Goal: Task Accomplishment & Management: Manage account settings

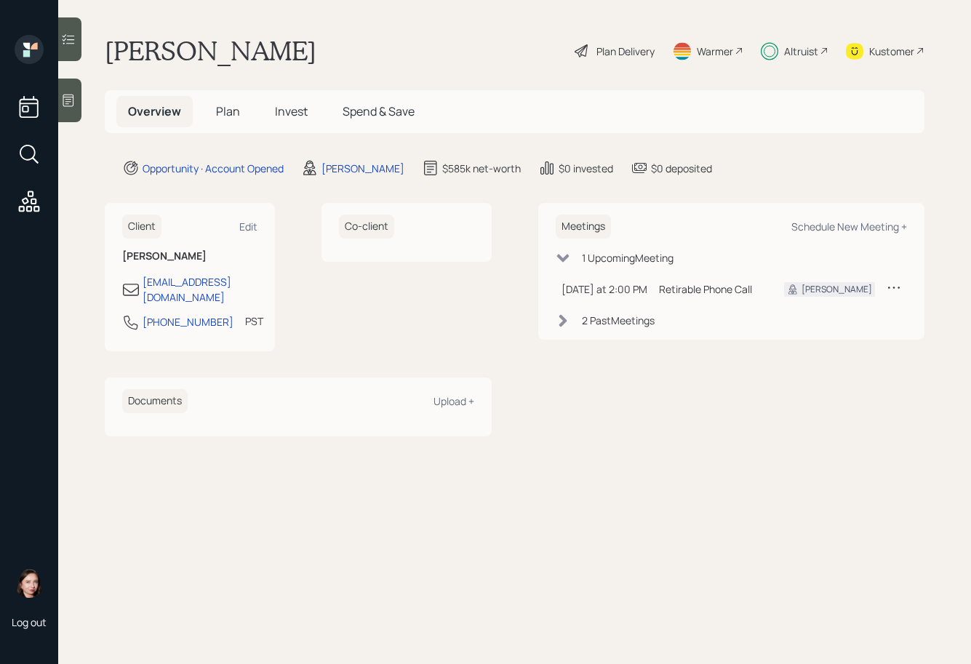
click at [228, 116] on span "Plan" at bounding box center [228, 111] width 24 height 16
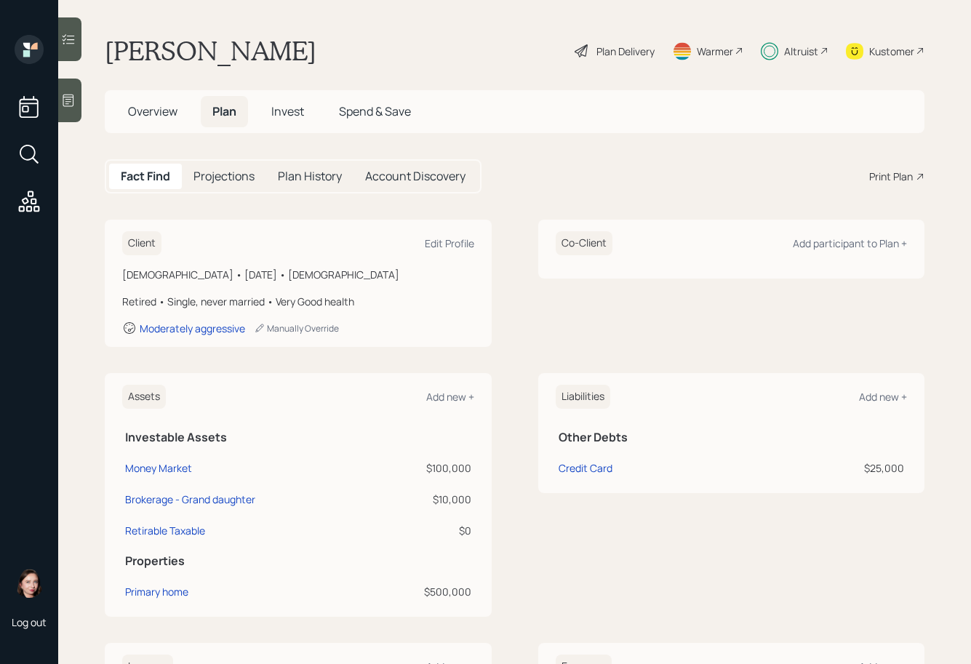
click at [305, 103] on h5 "Invest" at bounding box center [288, 111] width 56 height 31
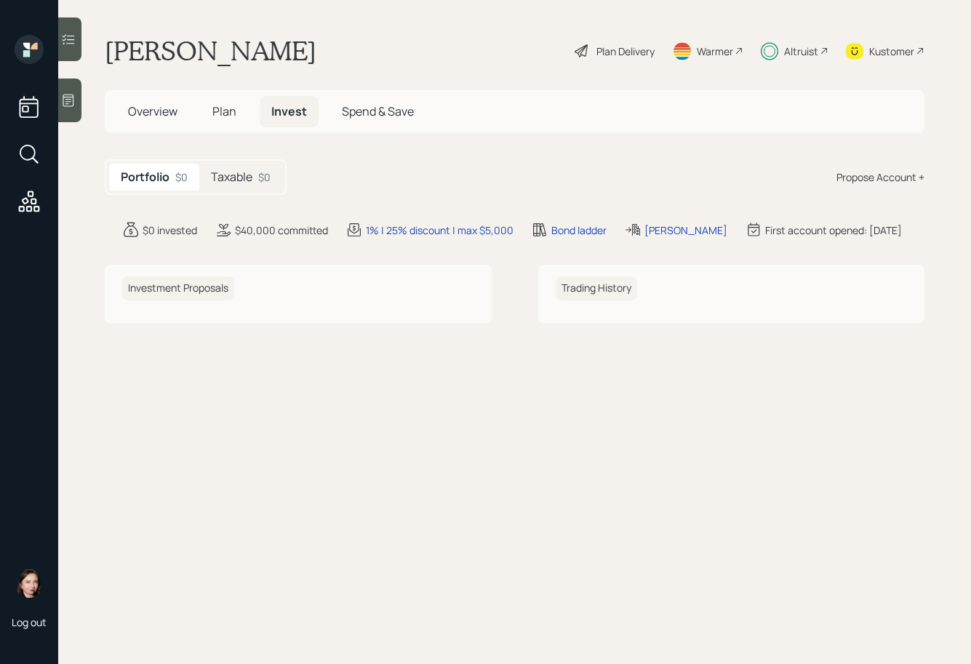
click at [263, 181] on div "$0" at bounding box center [264, 177] width 12 height 15
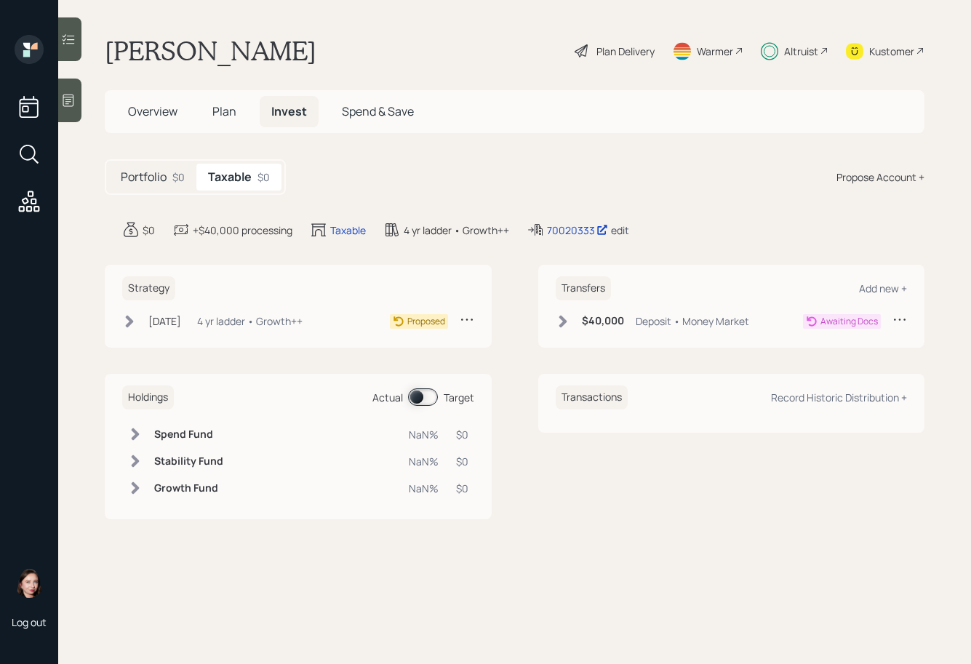
click at [624, 234] on div "edit" at bounding box center [620, 230] width 18 height 14
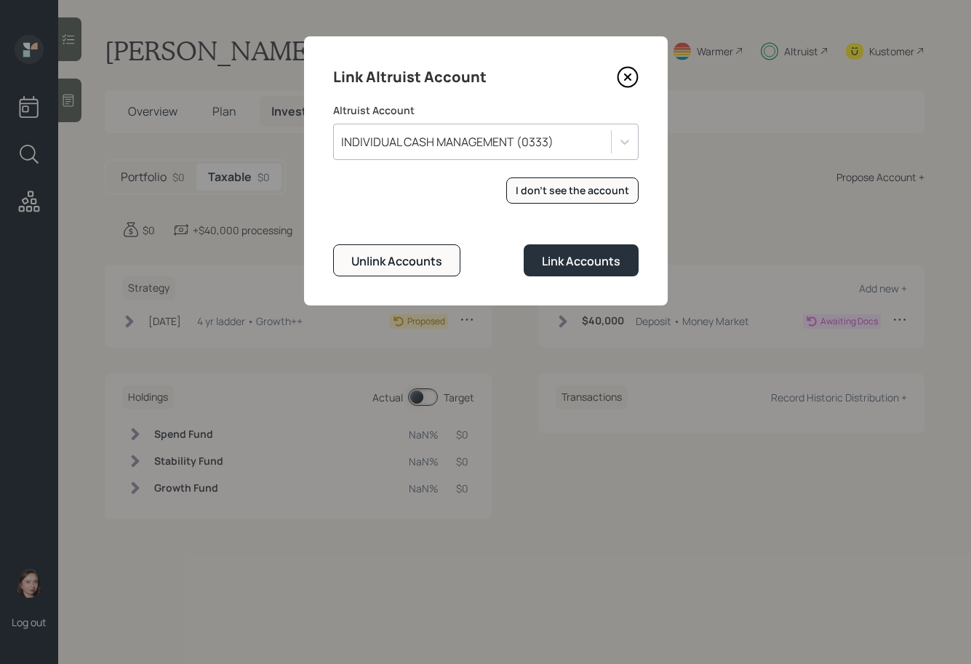
click at [618, 74] on icon at bounding box center [628, 78] width 20 height 20
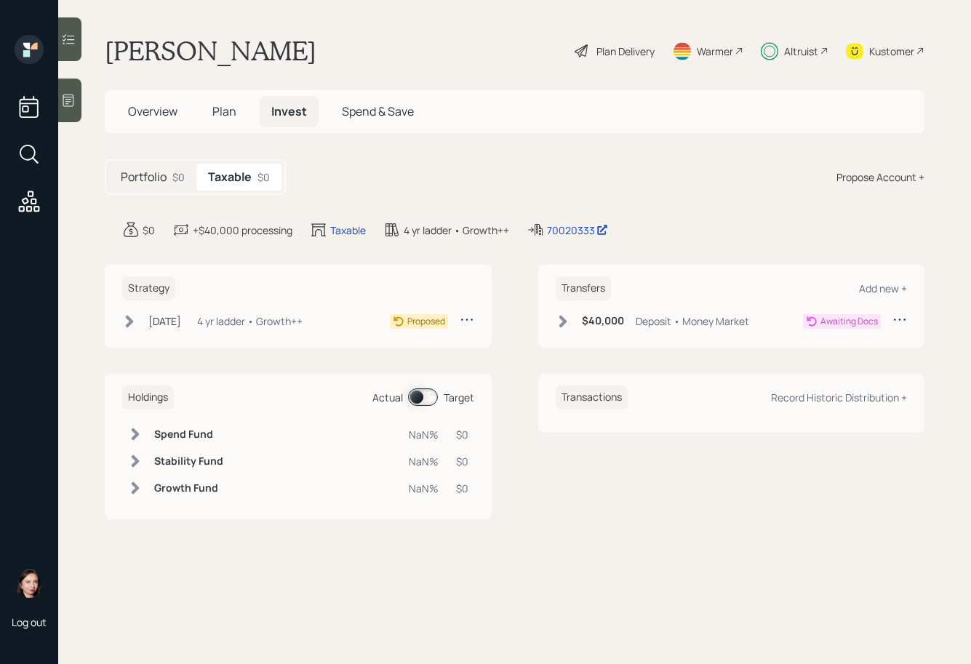
click at [797, 53] on div "Altruist" at bounding box center [801, 51] width 34 height 15
drag, startPoint x: 968, startPoint y: 148, endPoint x: 1155, endPoint y: 155, distance: 186.4
click at [971, 155] on html "Log out Willie Shields Plan Delivery Warmer Altruist Kustomer Overview Plan Inv…" at bounding box center [485, 332] width 971 height 664
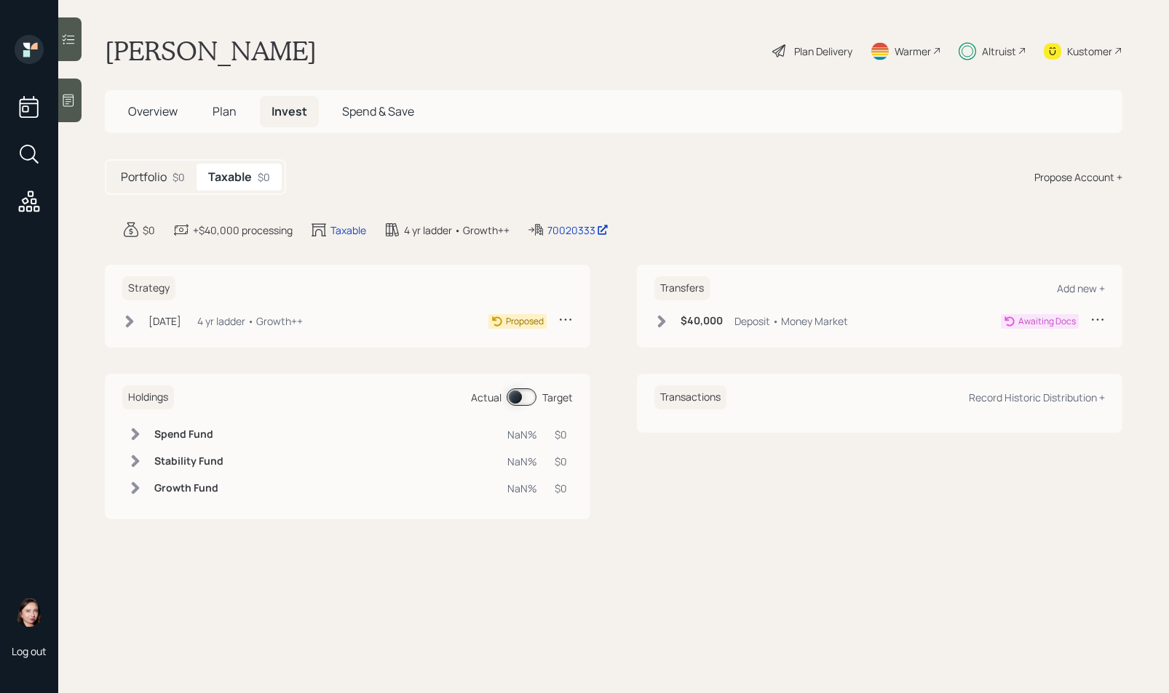
click at [135, 314] on icon at bounding box center [129, 321] width 15 height 15
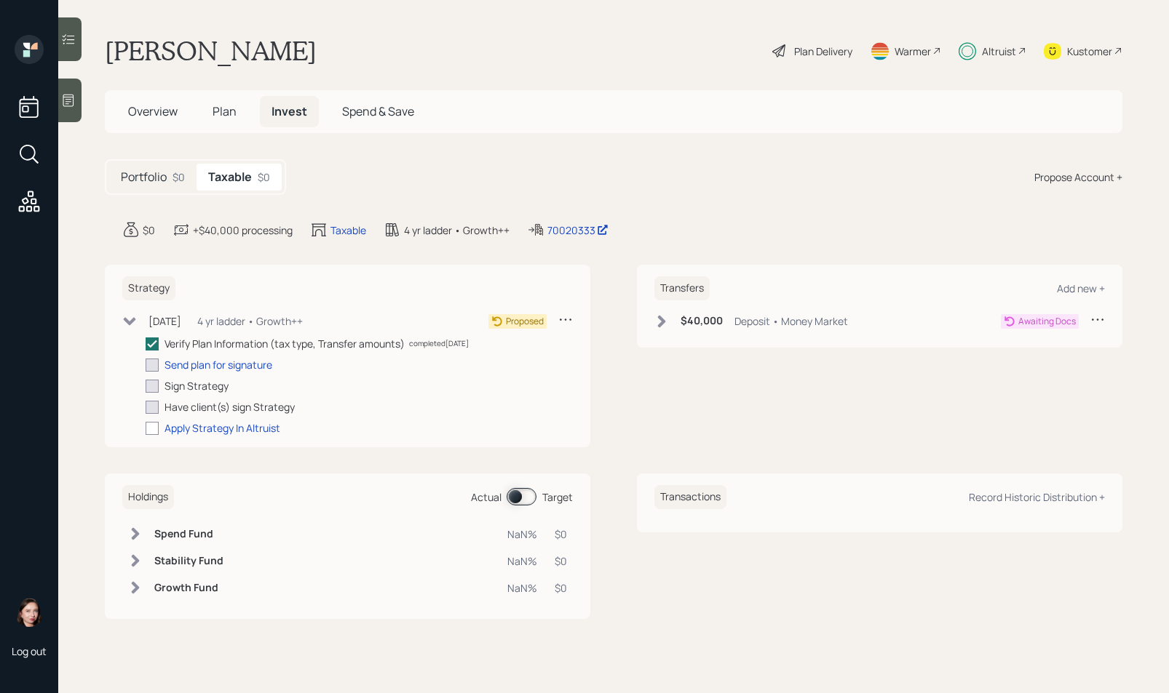
click at [135, 315] on icon at bounding box center [129, 321] width 15 height 15
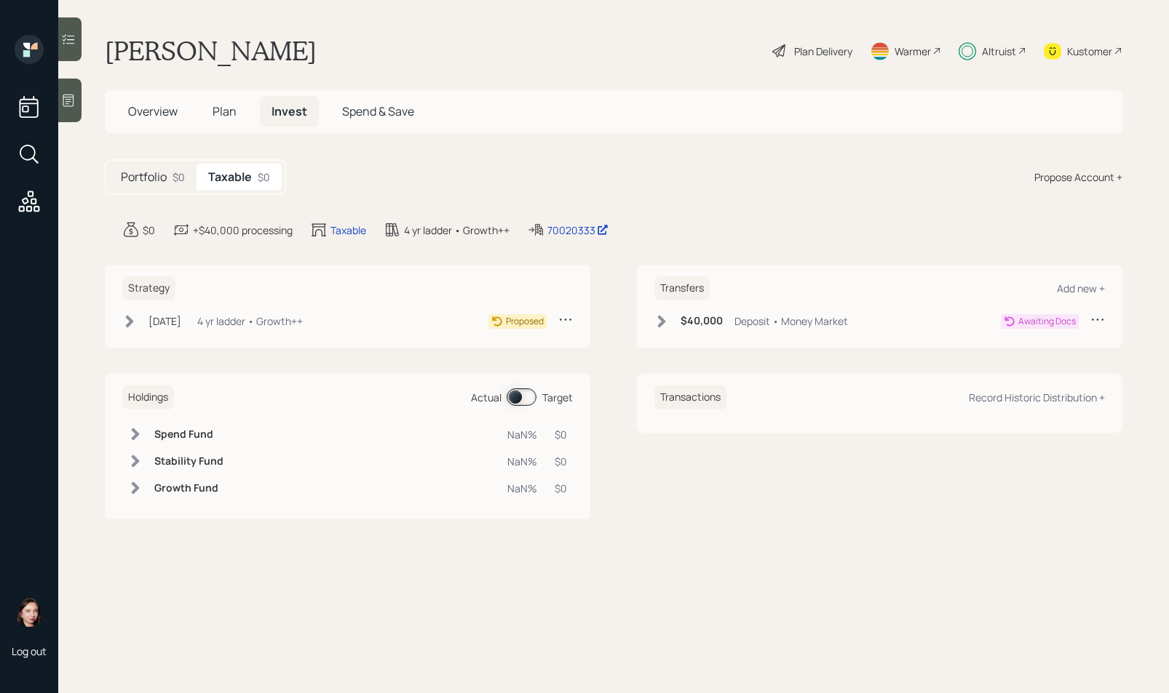
click at [794, 46] on div "Plan Delivery" at bounding box center [823, 51] width 58 height 15
click at [816, 54] on div "Plan Delivery" at bounding box center [823, 51] width 58 height 15
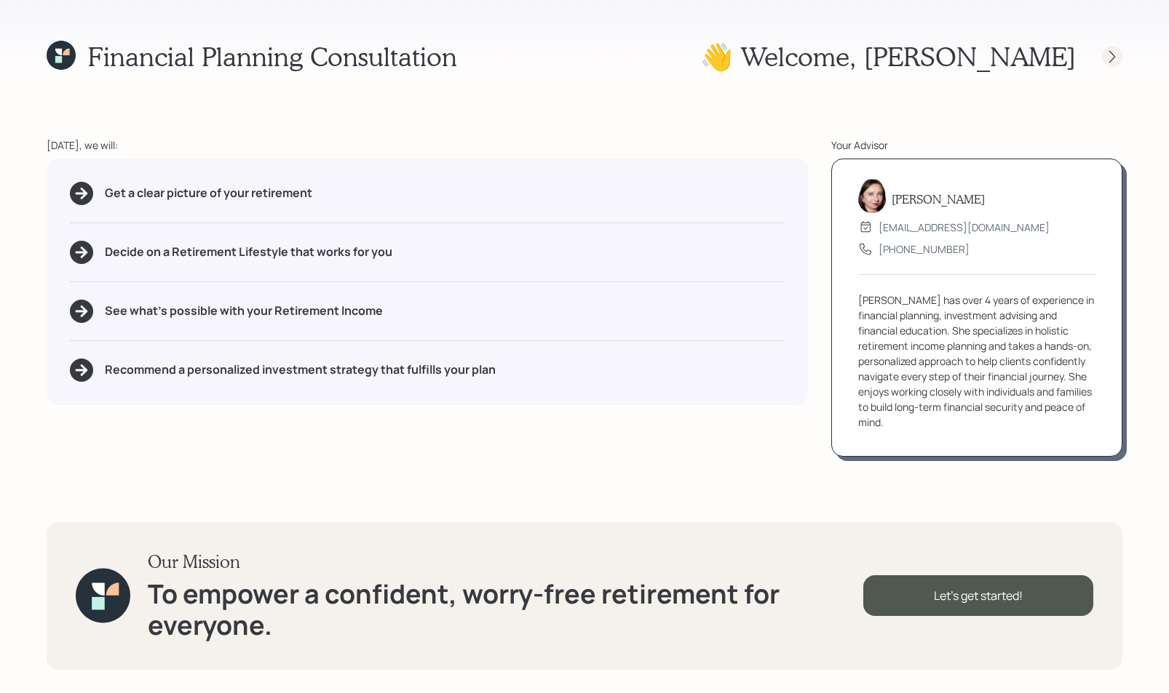
click at [971, 47] on div at bounding box center [1098, 57] width 47 height 20
click at [971, 53] on icon at bounding box center [1112, 56] width 15 height 15
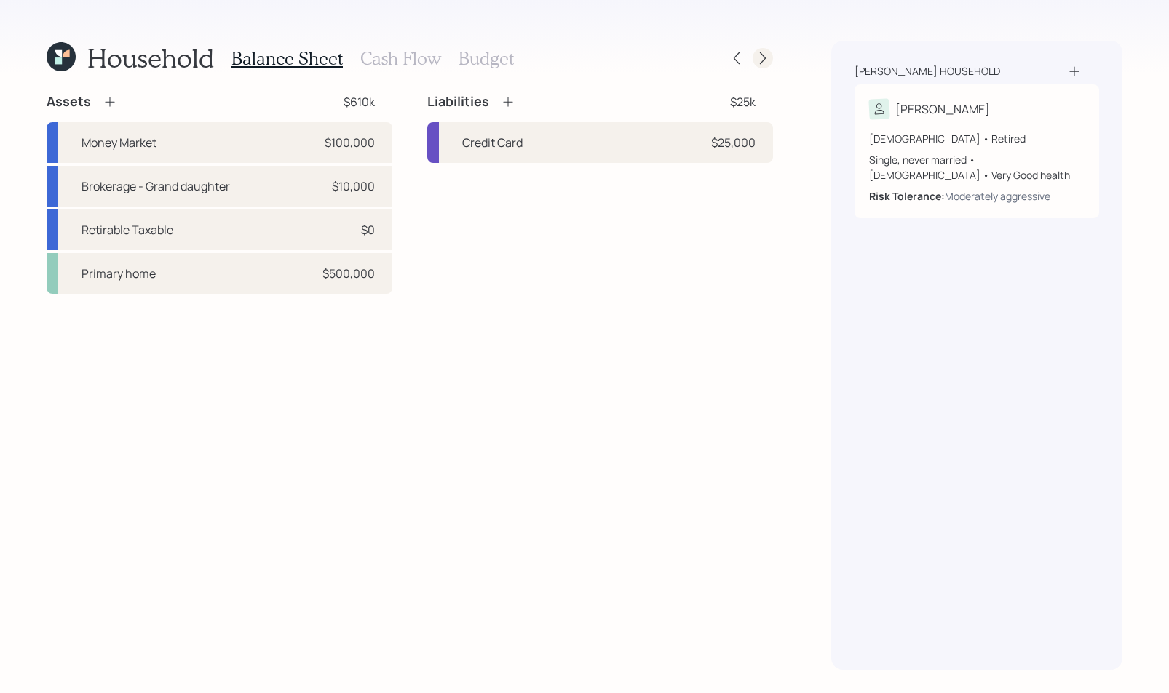
click at [767, 56] on icon at bounding box center [762, 58] width 15 height 15
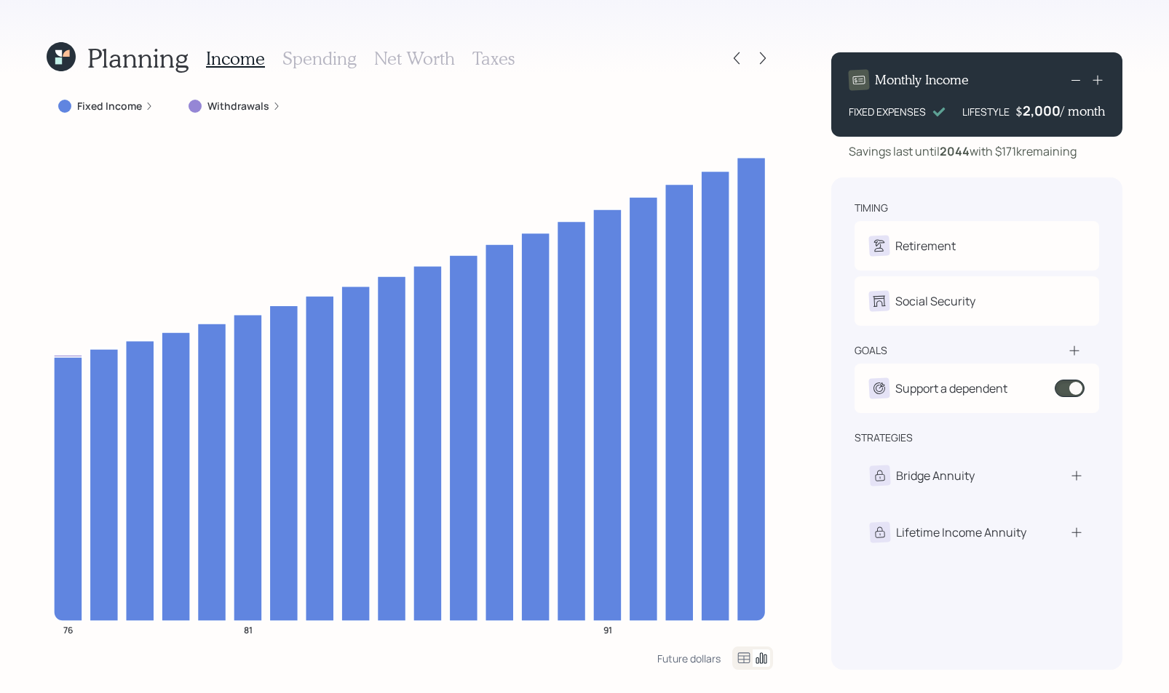
click at [752, 66] on div at bounding box center [749, 58] width 47 height 20
click at [761, 67] on div at bounding box center [762, 58] width 20 height 20
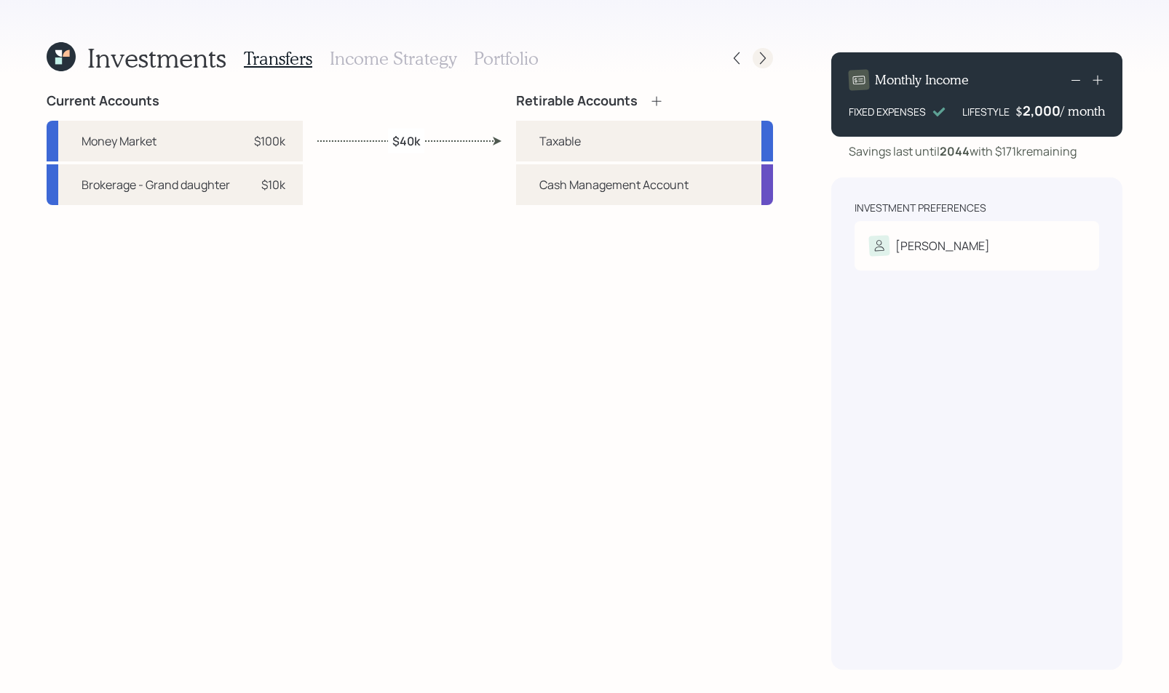
click at [754, 54] on div at bounding box center [762, 58] width 20 height 20
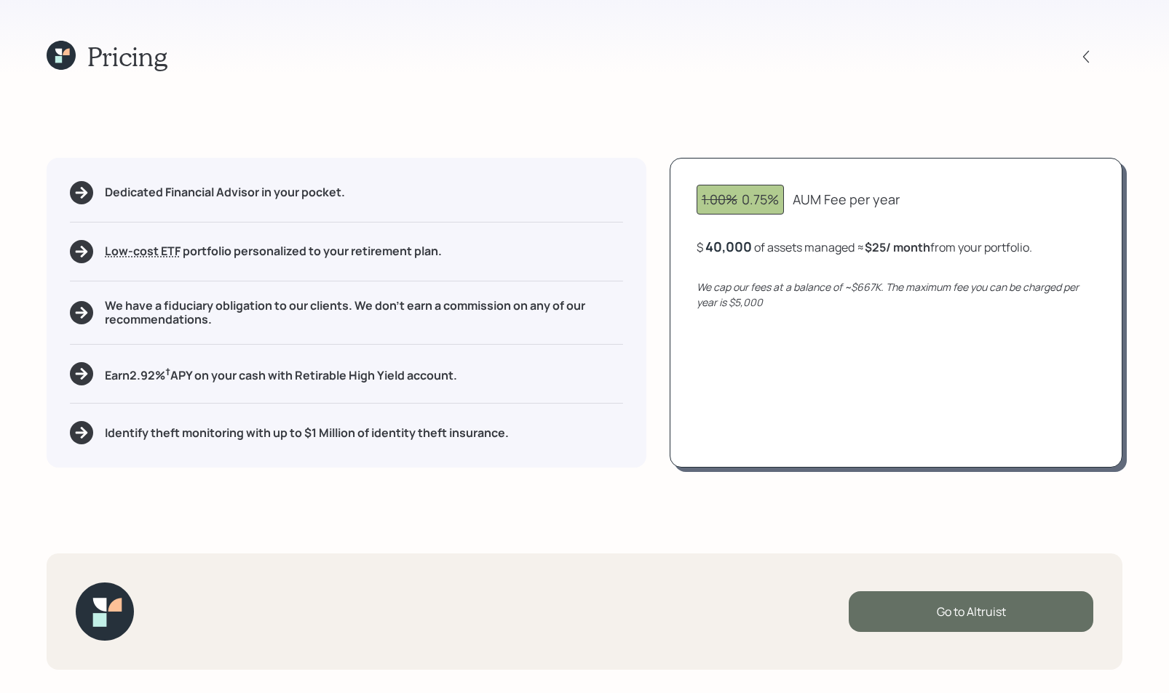
click at [971, 600] on div "Go to Altruist" at bounding box center [970, 612] width 244 height 41
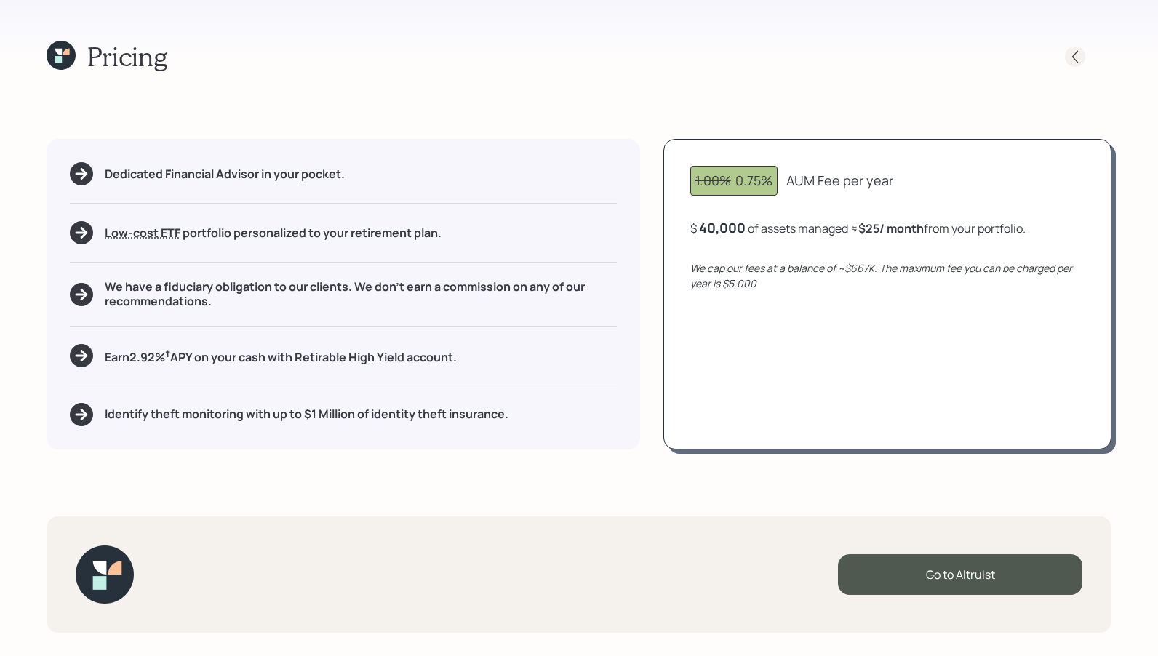
click at [971, 60] on icon at bounding box center [1075, 56] width 15 height 15
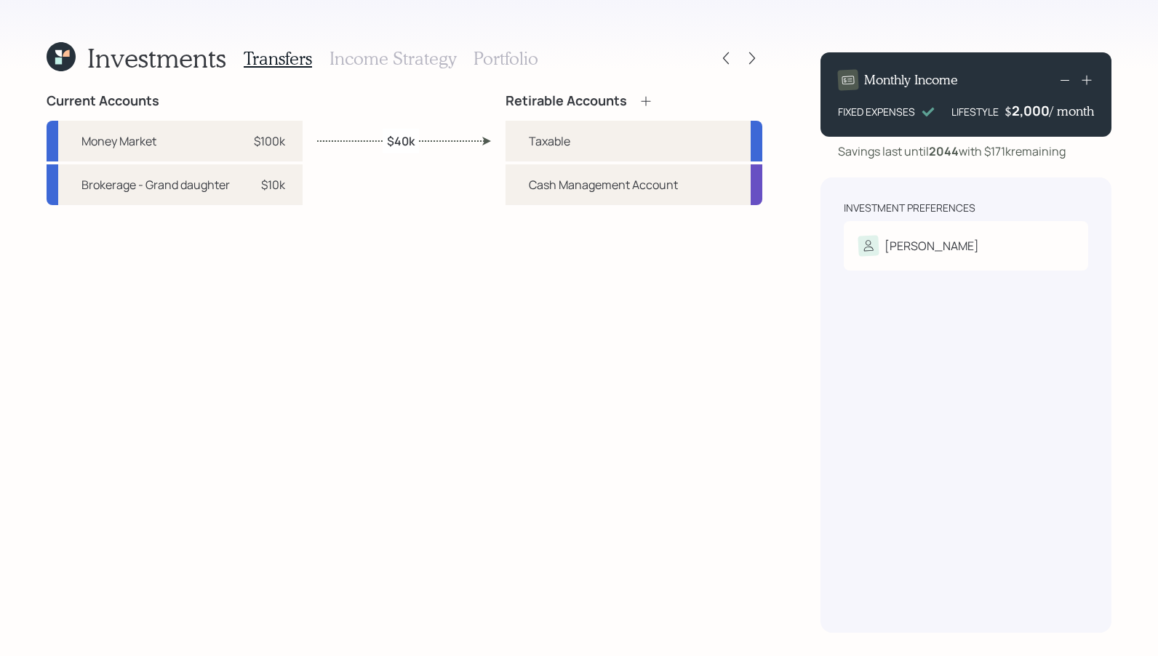
click at [68, 56] on icon at bounding box center [66, 53] width 7 height 7
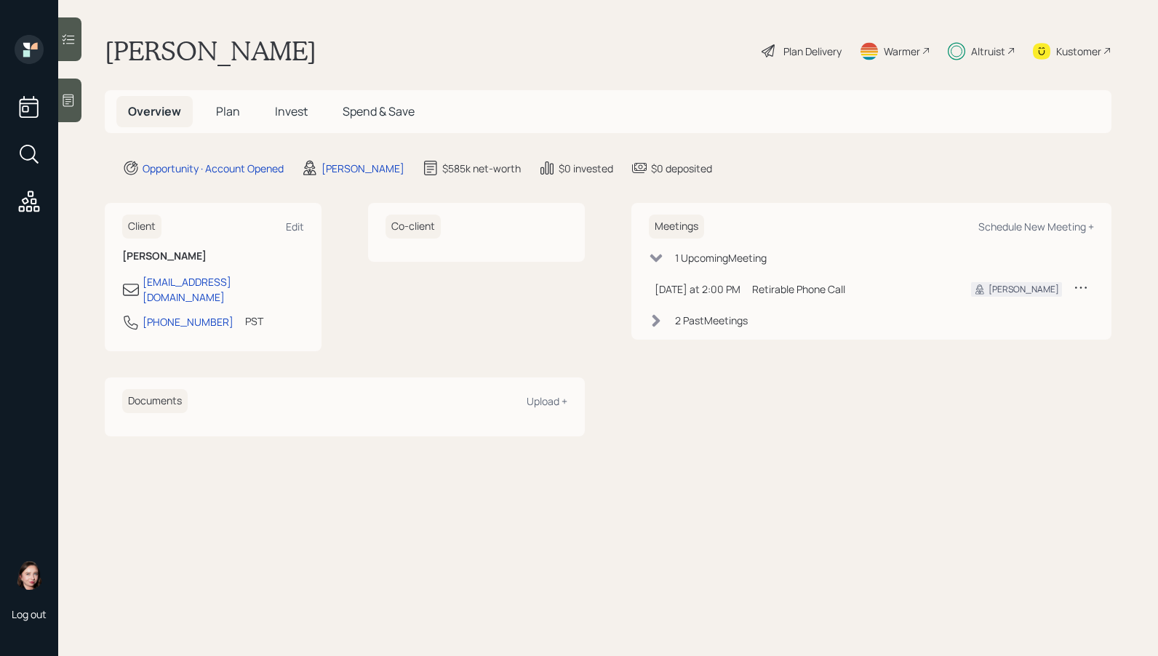
click at [842, 49] on div "Plan Delivery" at bounding box center [801, 51] width 83 height 32
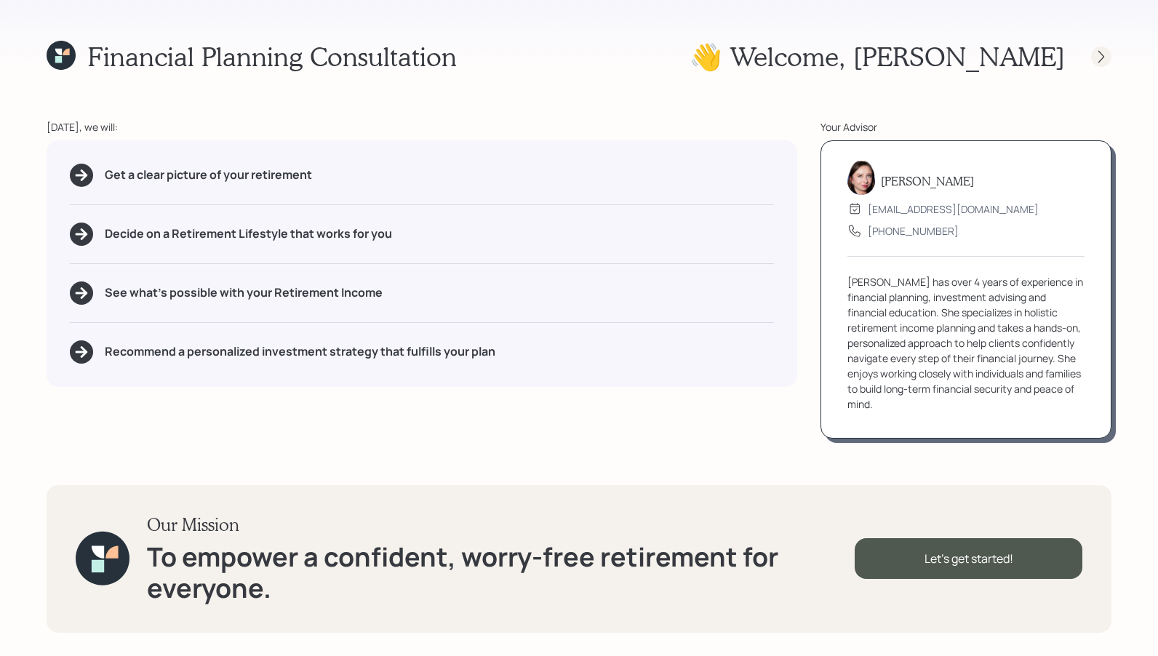
click at [971, 56] on icon at bounding box center [1101, 56] width 15 height 15
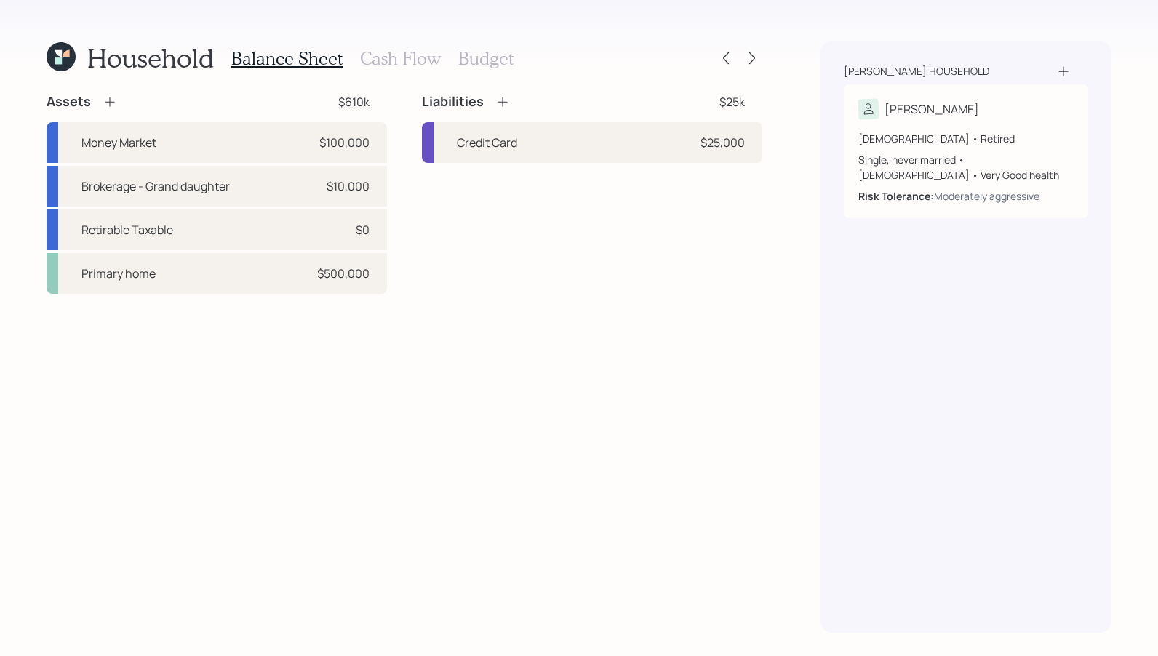
click at [389, 60] on h3 "Cash Flow" at bounding box center [400, 58] width 81 height 21
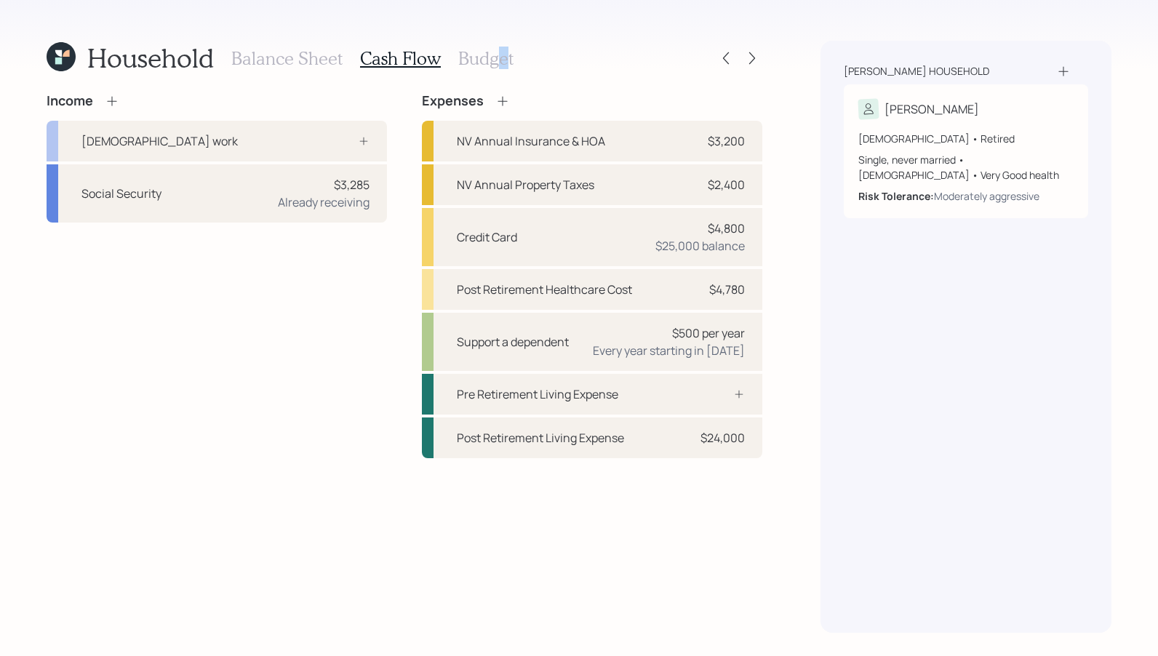
click at [504, 65] on h3 "Budget" at bounding box center [485, 58] width 55 height 21
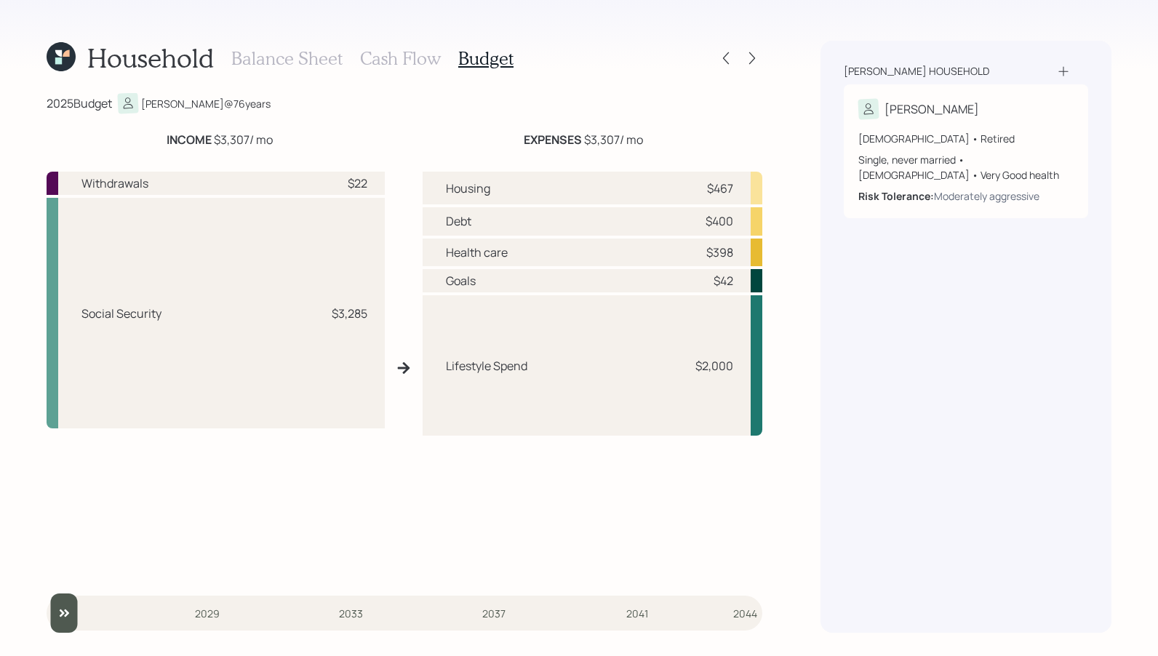
click at [763, 60] on div "Household Balance Sheet Cash Flow Budget 2025 Budget Willie @ 76 years INCOME $…" at bounding box center [579, 328] width 1158 height 656
click at [754, 58] on icon at bounding box center [752, 58] width 6 height 12
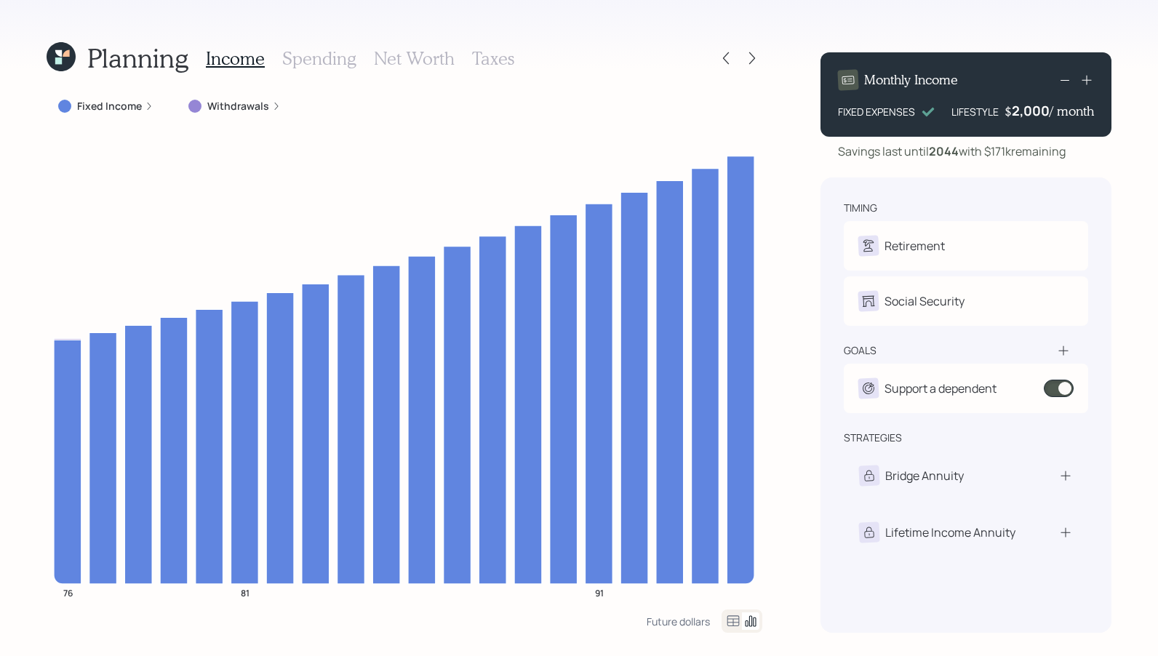
click at [736, 54] on div at bounding box center [739, 58] width 47 height 20
click at [759, 56] on icon at bounding box center [752, 58] width 15 height 15
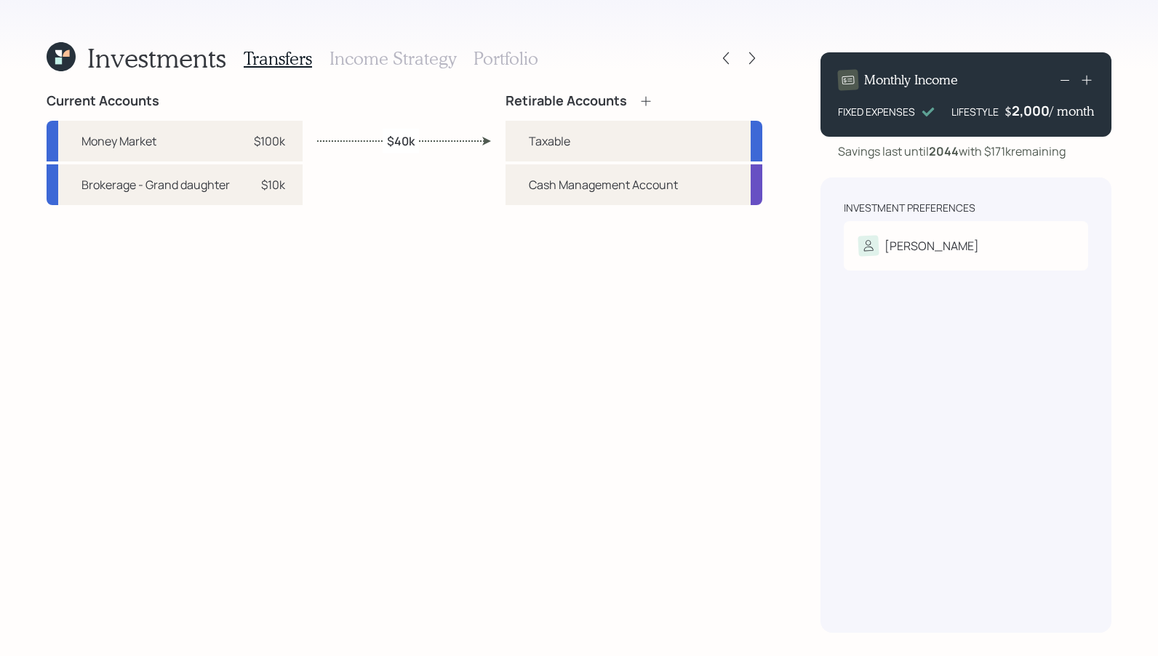
click at [402, 49] on h3 "Income Strategy" at bounding box center [393, 58] width 127 height 21
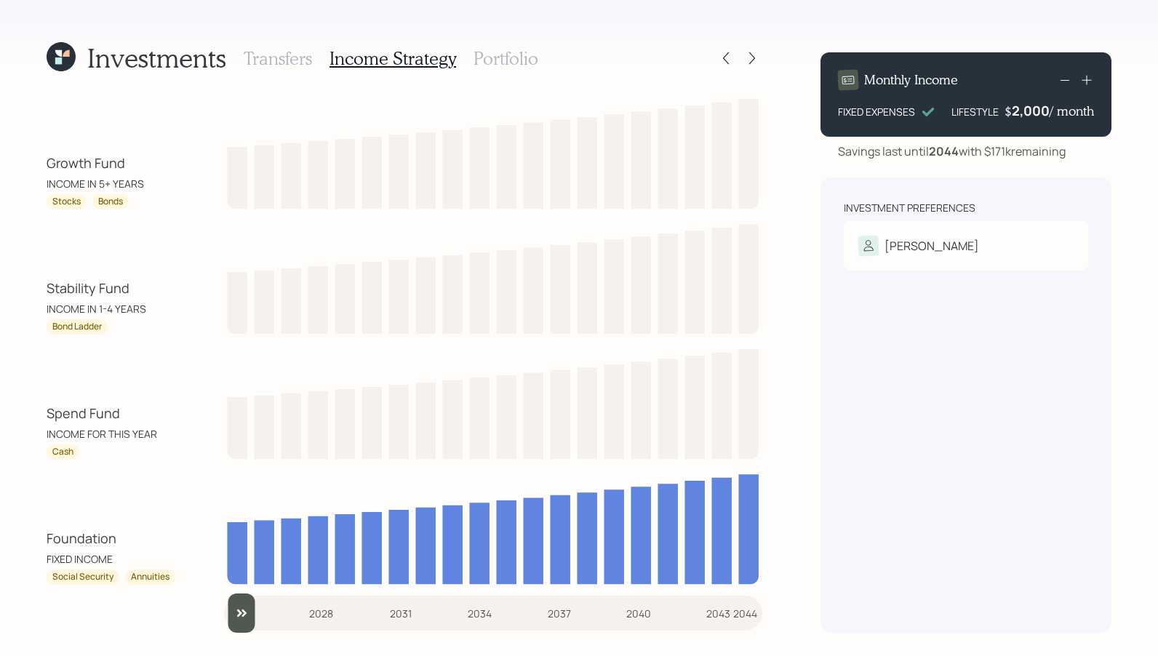
click at [257, 57] on h3 "Transfers" at bounding box center [278, 58] width 68 height 21
click at [33, 49] on div "Investments Transfers Income Strategy Portfolio Growth Fund INCOME IN 5+ YEARS …" at bounding box center [579, 328] width 1158 height 656
click at [50, 56] on icon at bounding box center [61, 56] width 29 height 29
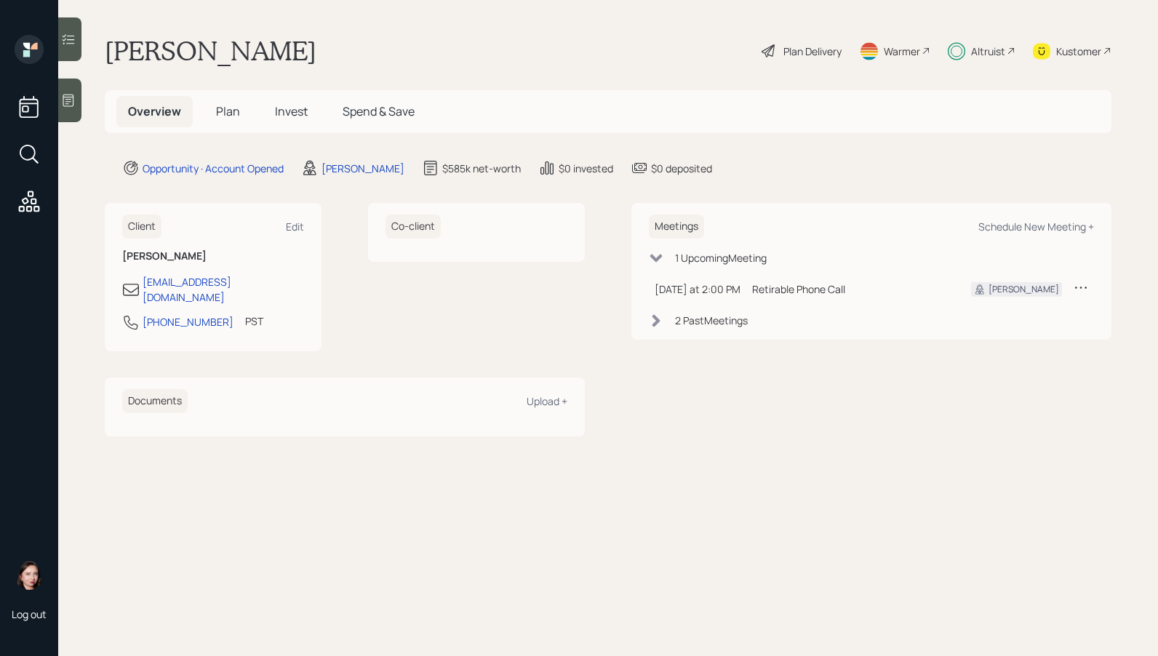
click at [536, 107] on div "Overview Plan Invest Spend & Save" at bounding box center [608, 111] width 1007 height 43
click at [235, 120] on h5 "Plan" at bounding box center [227, 111] width 47 height 31
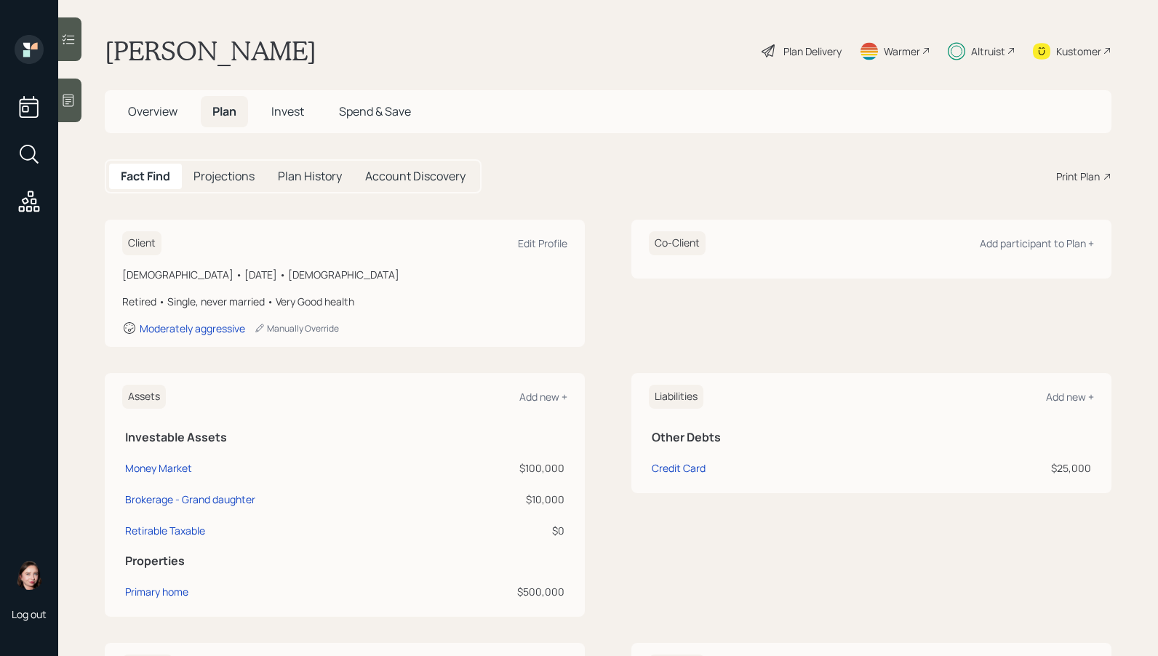
click at [292, 114] on span "Invest" at bounding box center [287, 111] width 33 height 16
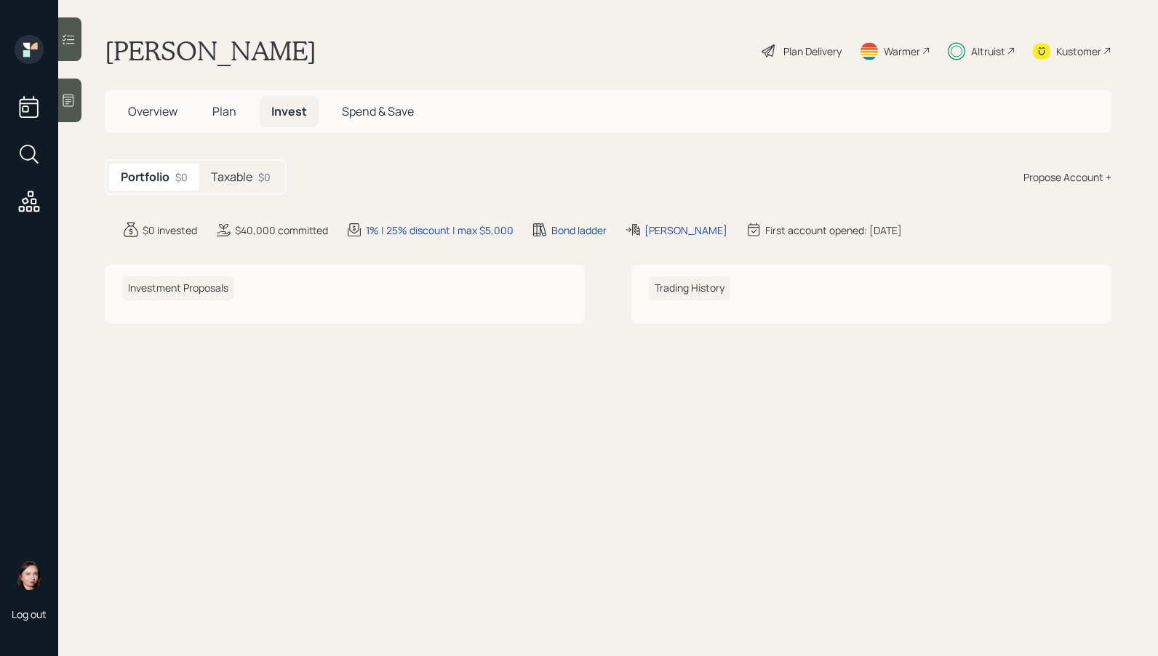
click at [266, 186] on div "Taxable $0" at bounding box center [240, 177] width 83 height 27
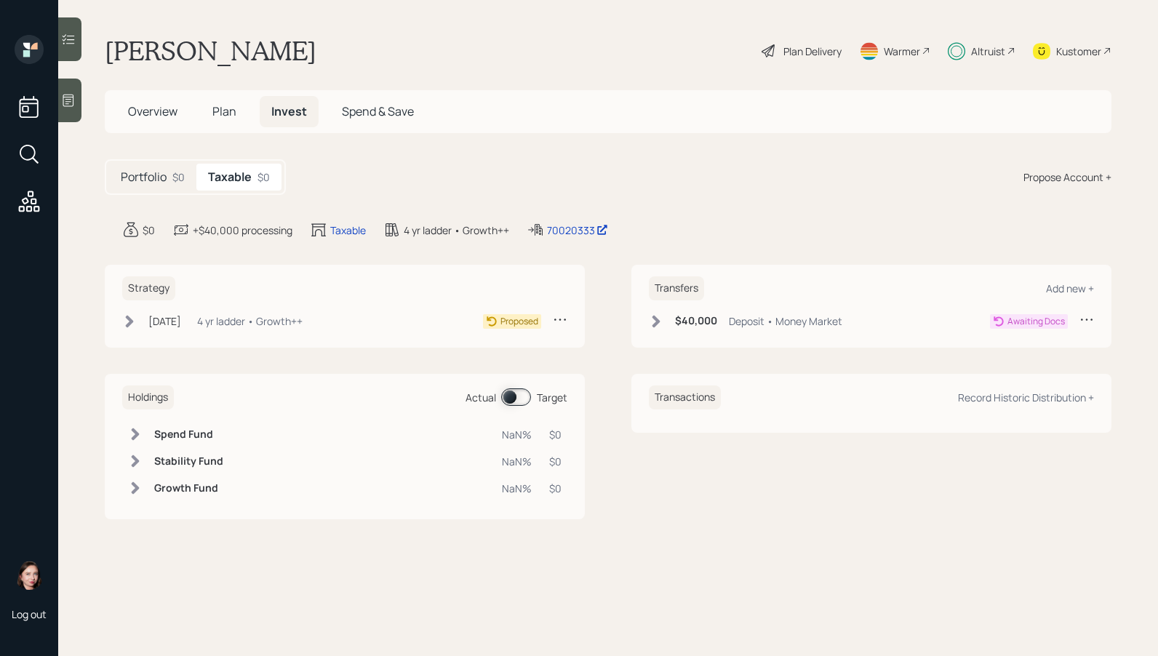
click at [125, 322] on icon at bounding box center [129, 321] width 15 height 15
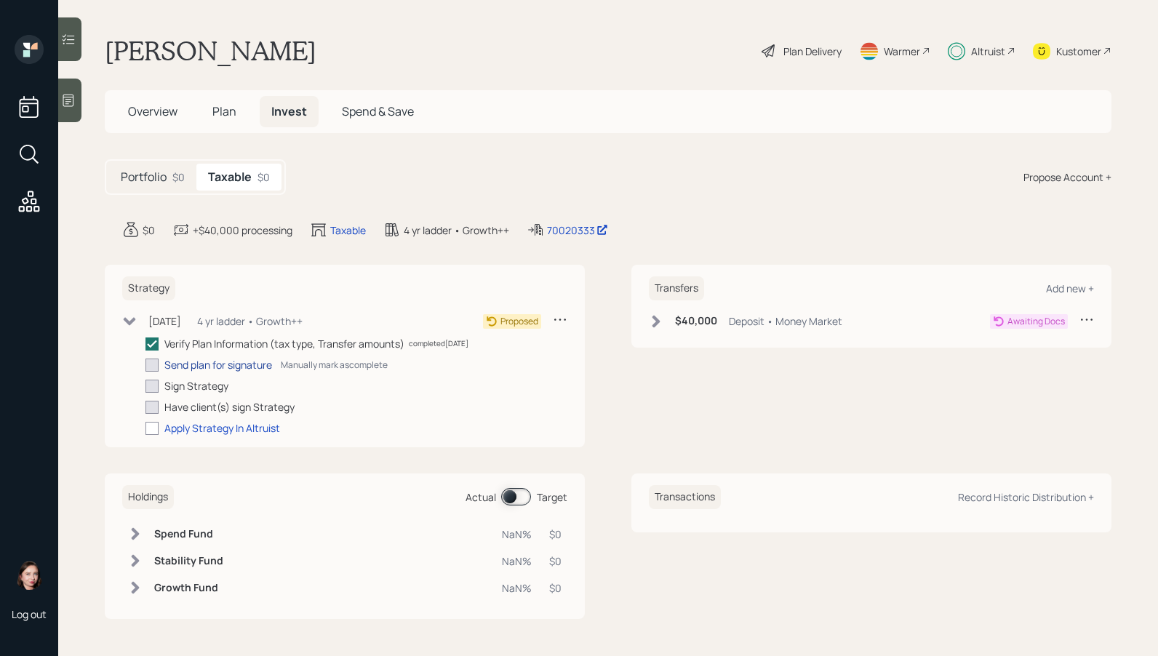
click at [231, 362] on div "Send plan for signature" at bounding box center [218, 364] width 108 height 15
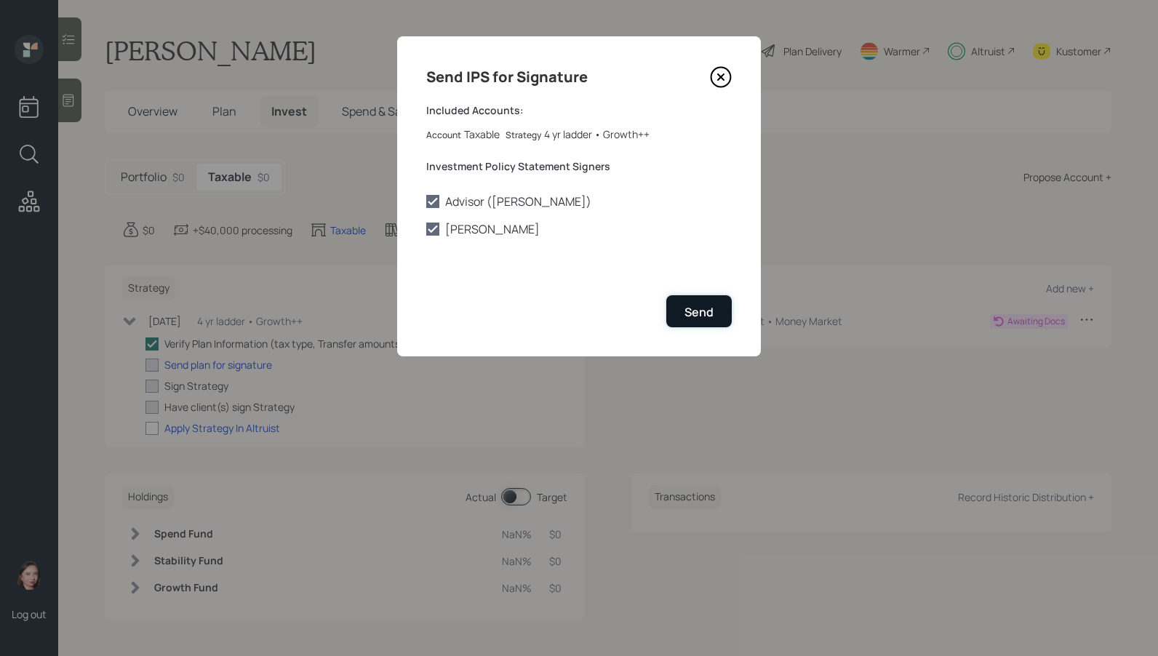
click at [701, 311] on div "Send" at bounding box center [699, 312] width 29 height 16
checkbox input "true"
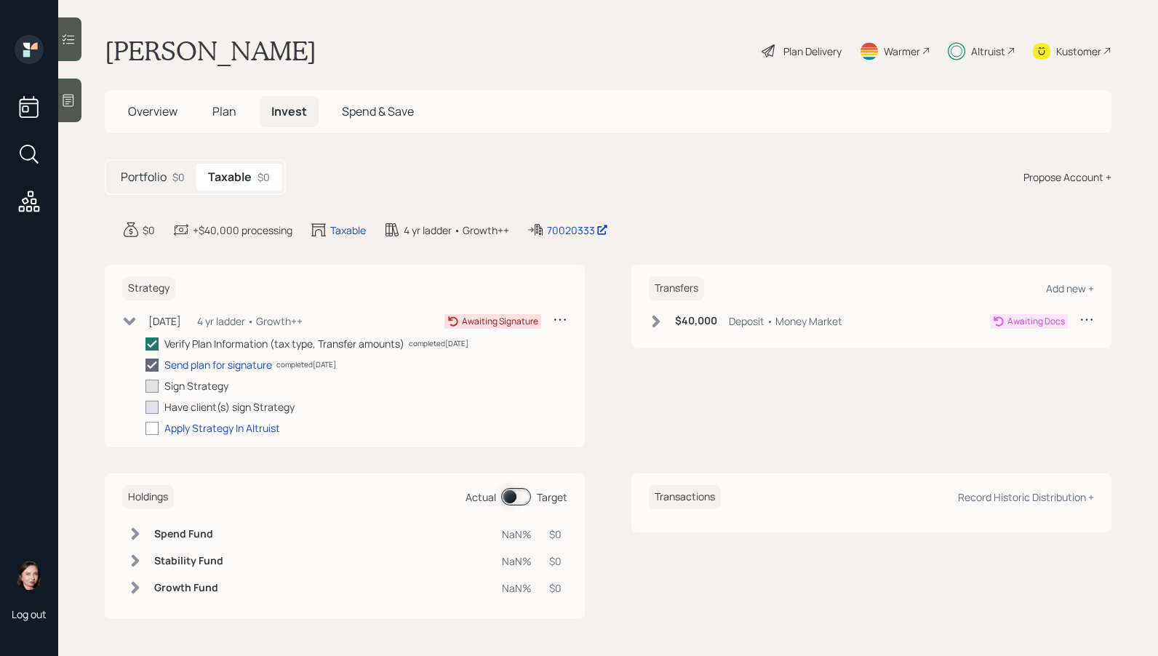
click at [705, 193] on div "Portfolio $0 Taxable $0 Propose Account +" at bounding box center [608, 177] width 1007 height 36
click at [503, 52] on div "Willie Shields Plan Delivery Warmer Altruist Kustomer" at bounding box center [608, 51] width 1007 height 32
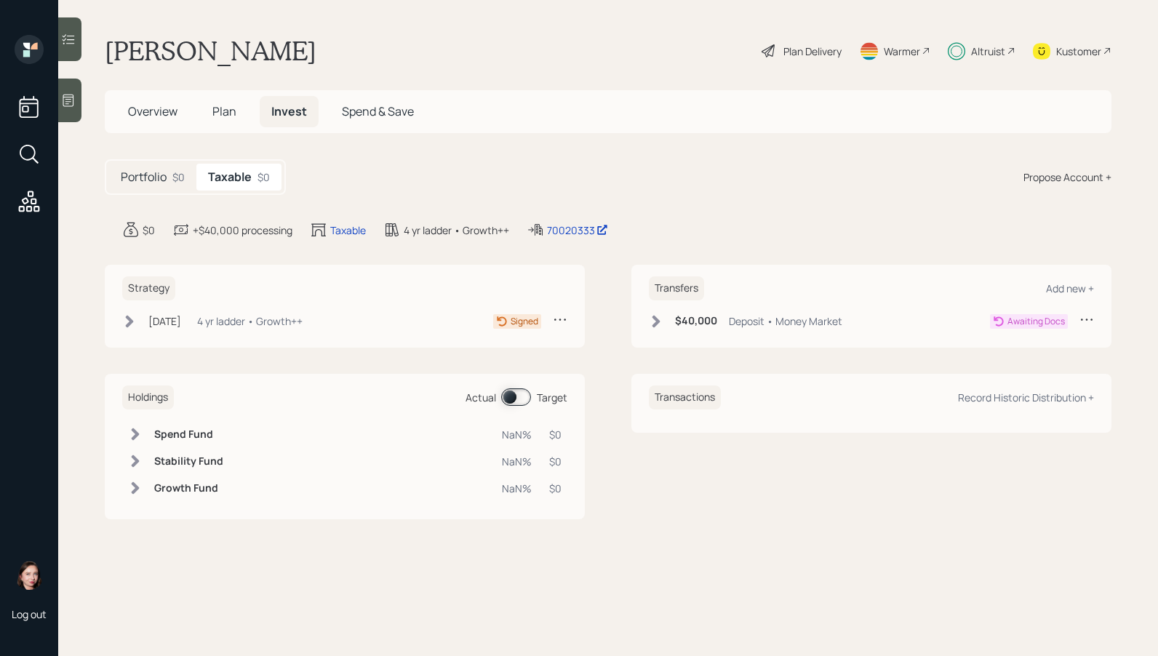
click at [129, 322] on icon at bounding box center [129, 321] width 15 height 15
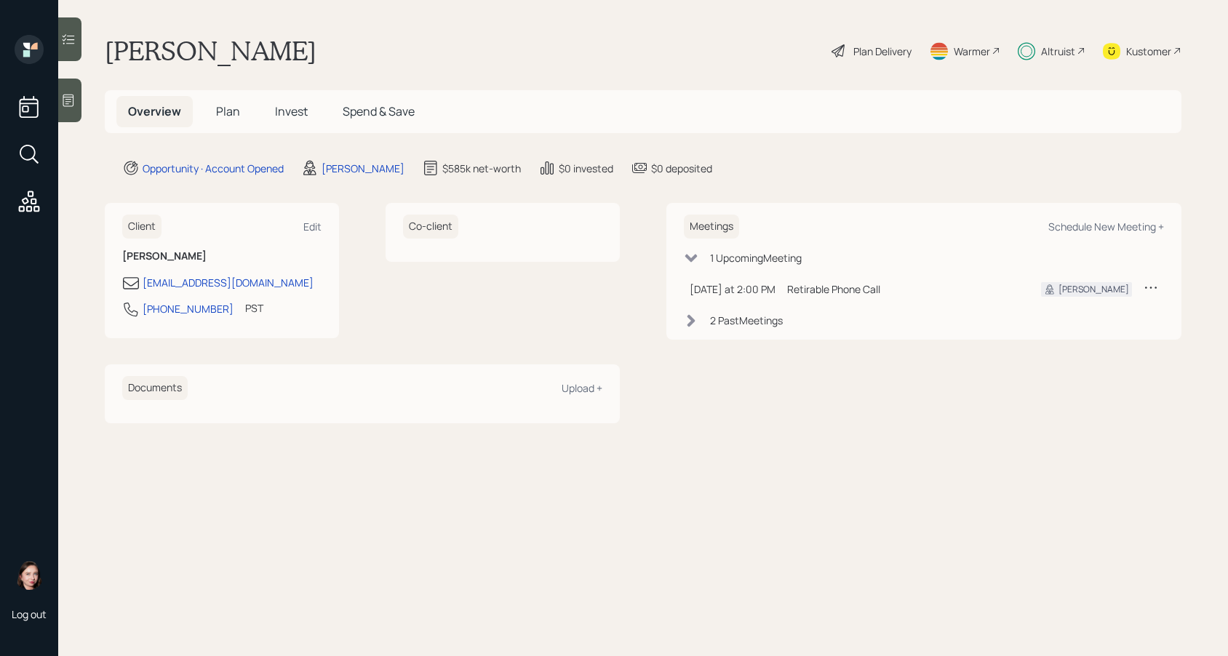
click at [239, 122] on h5 "Plan" at bounding box center [227, 111] width 47 height 31
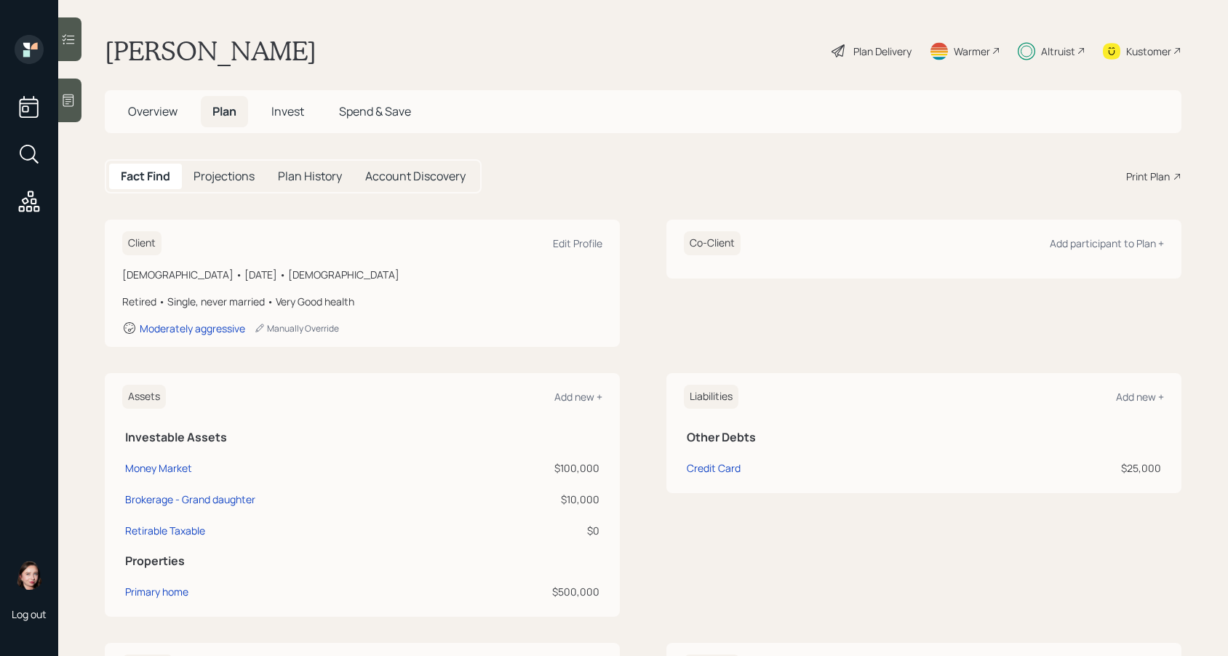
click at [292, 109] on span "Invest" at bounding box center [287, 111] width 33 height 16
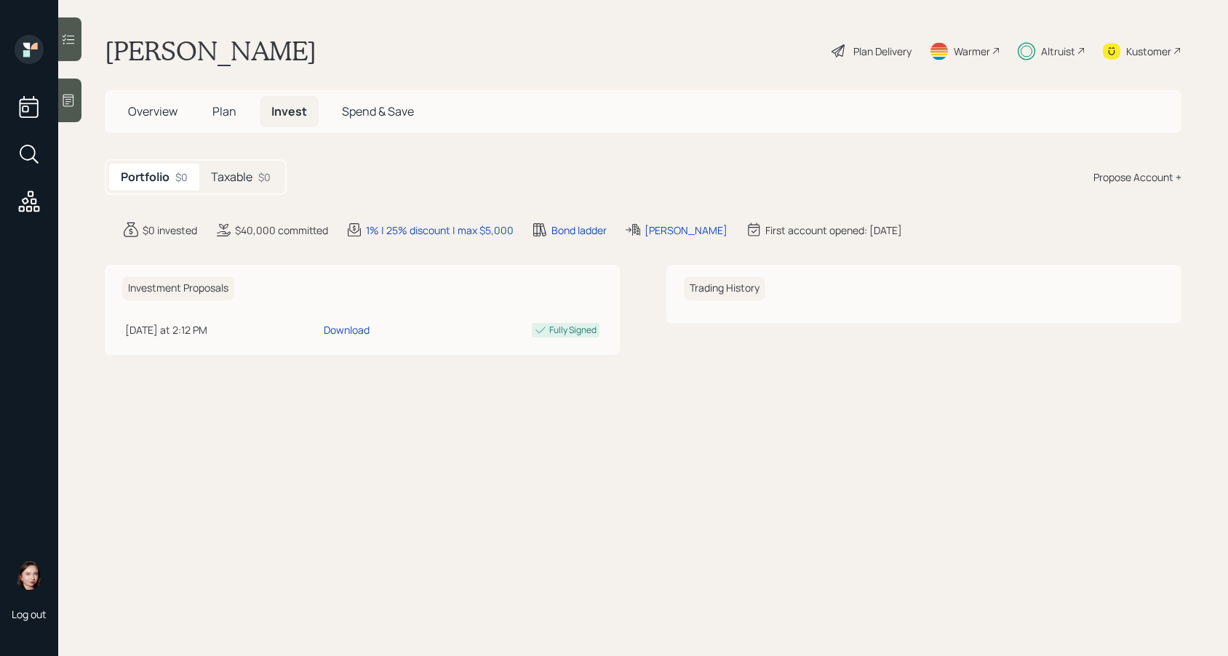
click at [233, 181] on h5 "Taxable" at bounding box center [231, 177] width 41 height 14
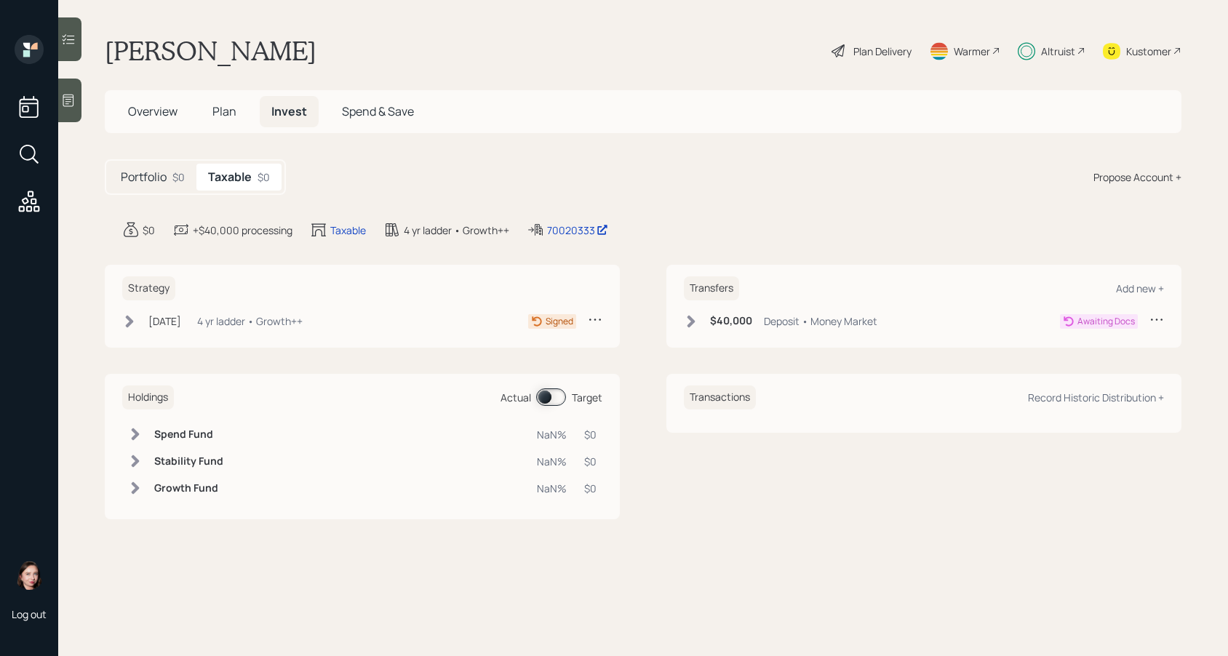
click at [693, 316] on icon at bounding box center [691, 321] width 15 height 15
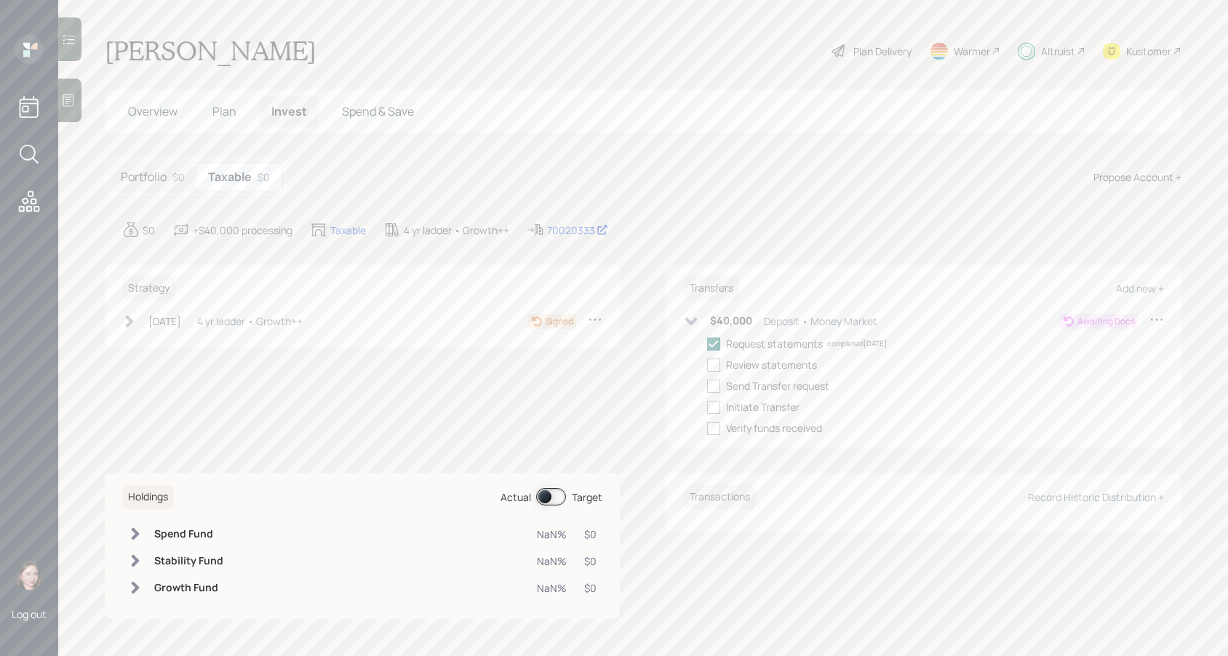
click at [124, 324] on icon at bounding box center [129, 321] width 15 height 15
click at [864, 212] on main "Willie Shields Plan Delivery Warmer Altruist Kustomer Overview Plan Invest Spen…" at bounding box center [643, 328] width 1170 height 656
click at [892, 49] on div "Plan Delivery" at bounding box center [882, 51] width 58 height 15
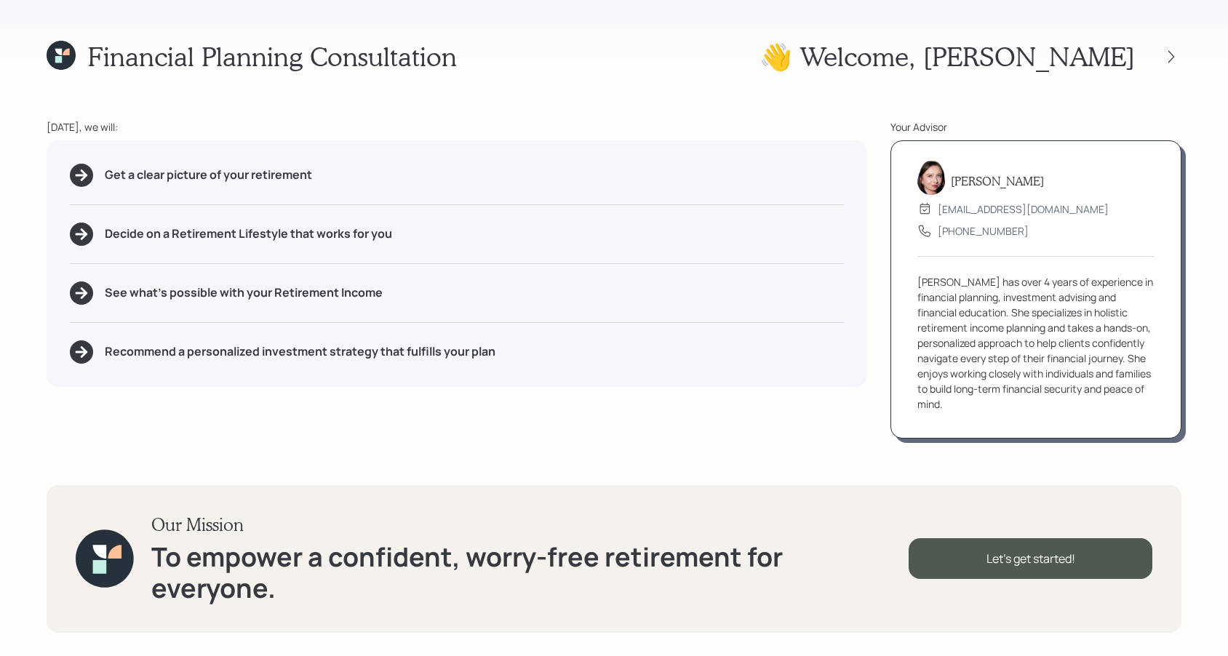
click at [1190, 56] on div "Financial Planning Consultation 👋 Welcome , Willie Today, we will: Get a clear …" at bounding box center [614, 328] width 1228 height 656
click at [1171, 54] on icon at bounding box center [1172, 56] width 6 height 12
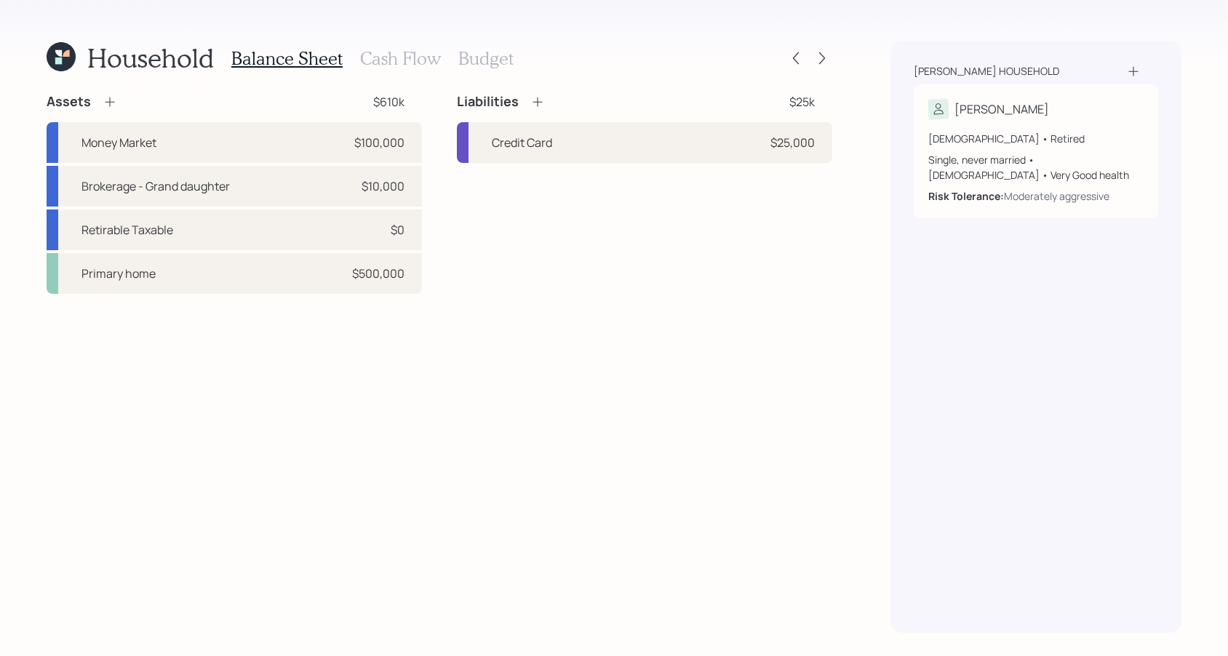
click at [835, 65] on div "Household Balance Sheet Cash Flow Budget Assets $610k Money Market $100,000 Bro…" at bounding box center [614, 328] width 1228 height 656
click at [821, 55] on icon at bounding box center [822, 58] width 6 height 12
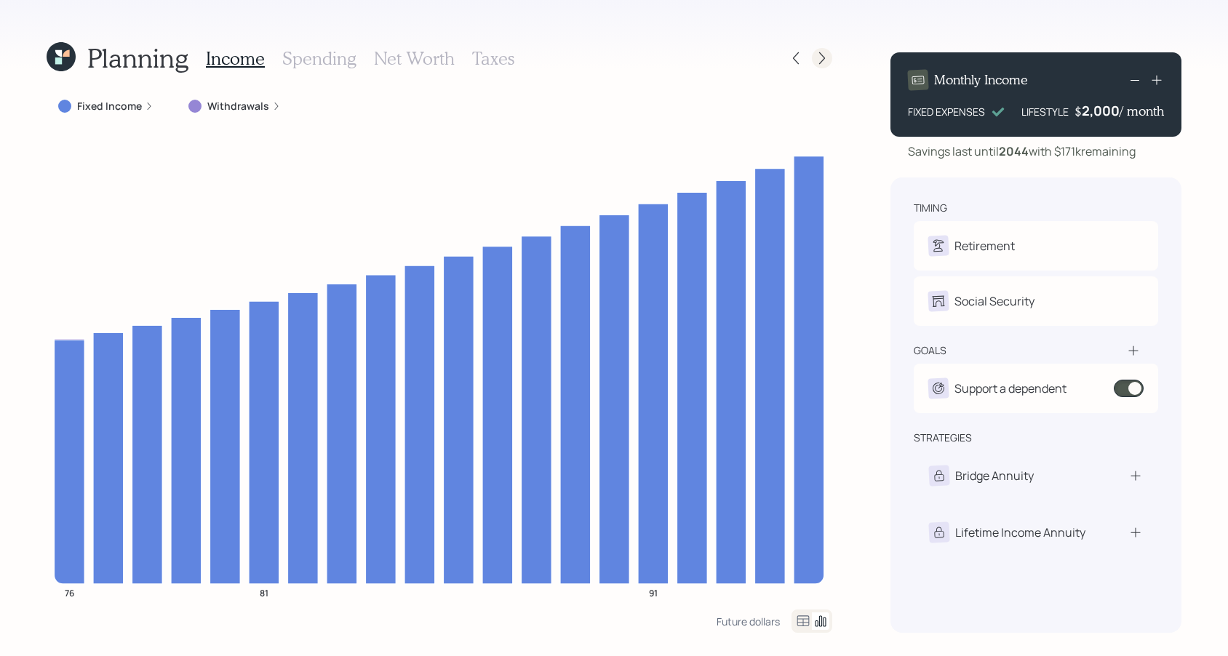
click at [813, 61] on div at bounding box center [822, 58] width 20 height 20
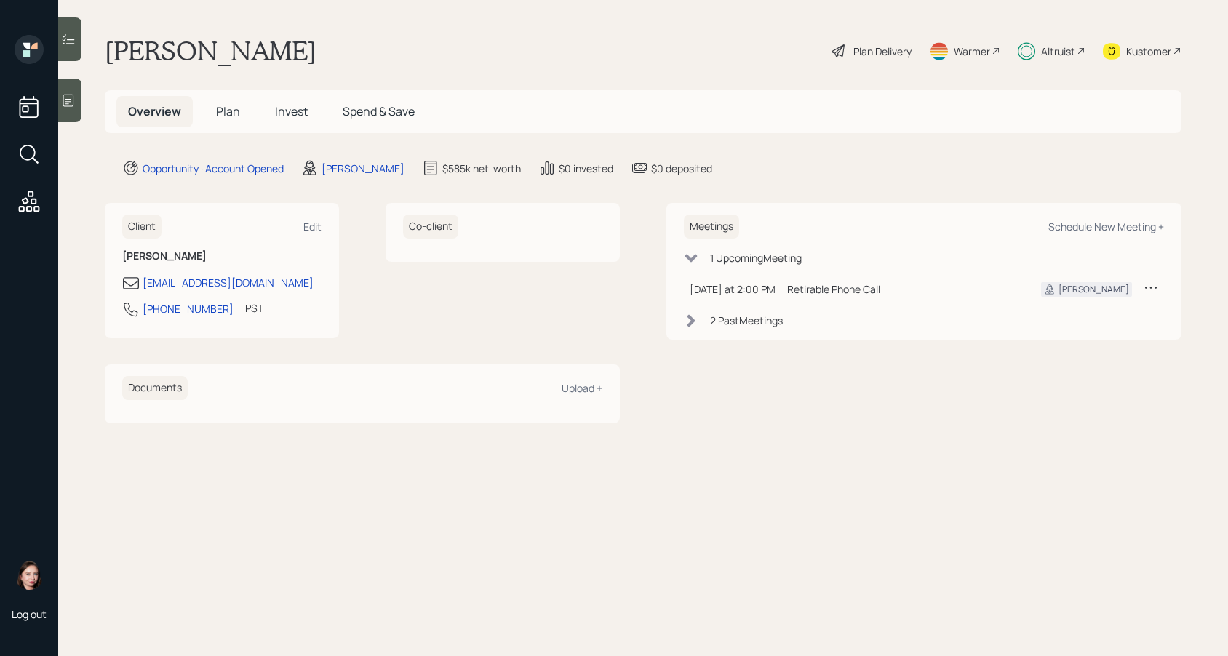
click at [864, 53] on div "Plan Delivery" at bounding box center [882, 51] width 58 height 15
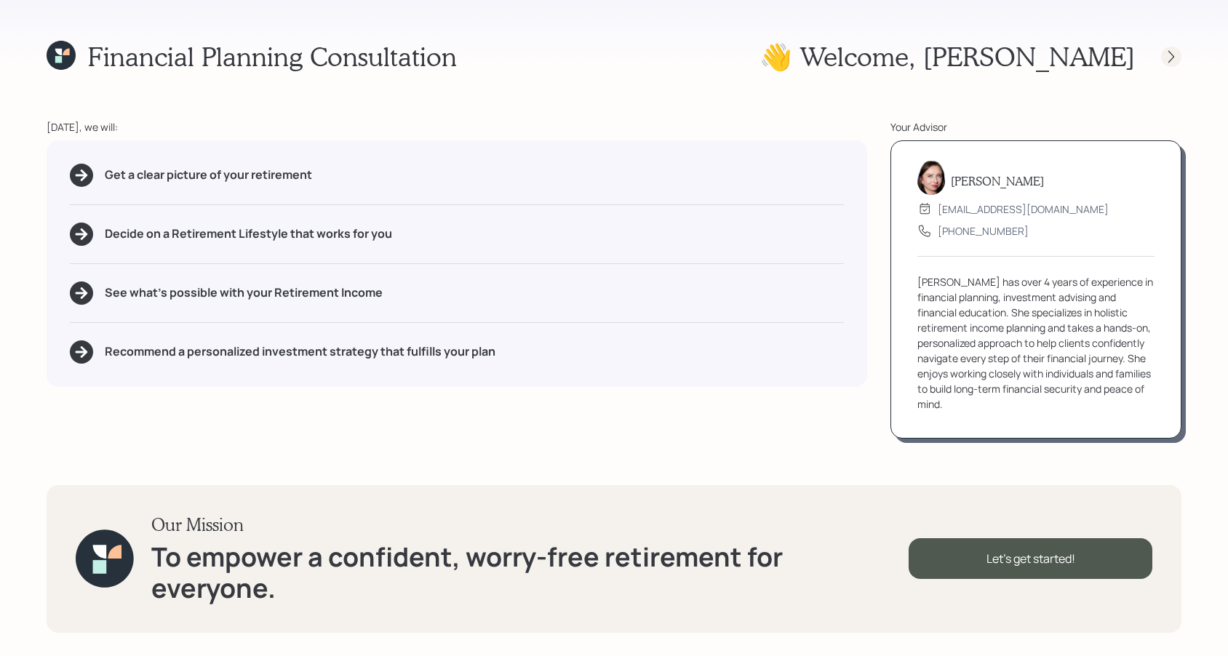
click at [1171, 51] on icon at bounding box center [1171, 56] width 15 height 15
